Goal: Task Accomplishment & Management: Manage account settings

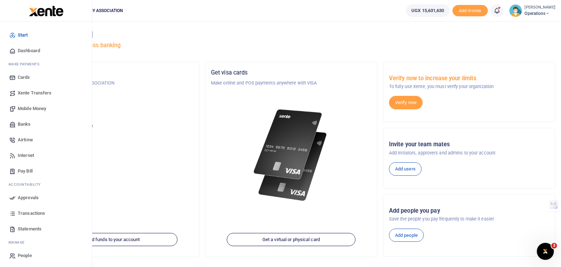
click at [31, 198] on span "Approvals" at bounding box center [28, 197] width 21 height 7
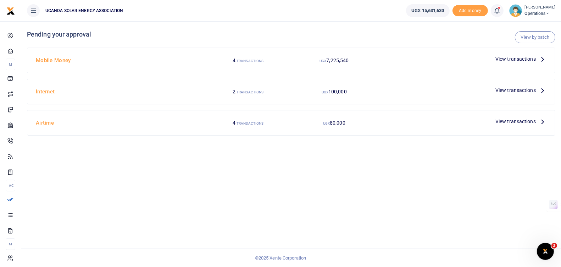
click at [510, 59] on span "View transactions" at bounding box center [516, 59] width 40 height 8
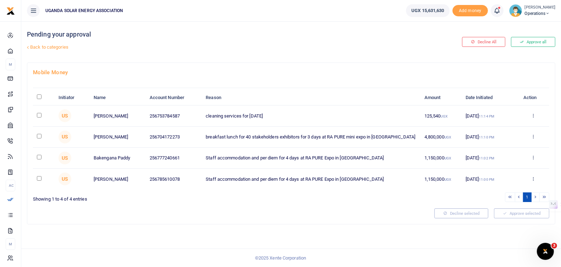
click at [39, 95] on input "\a \a : activate to sort column descending" at bounding box center [39, 96] width 5 height 5
checkbox input "true"
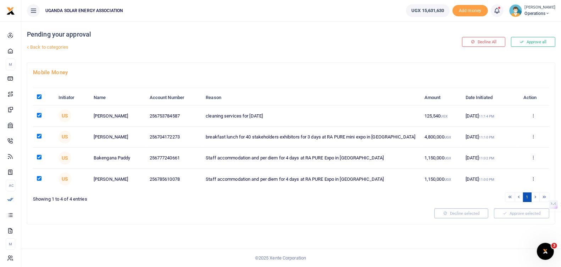
checkbox input "true"
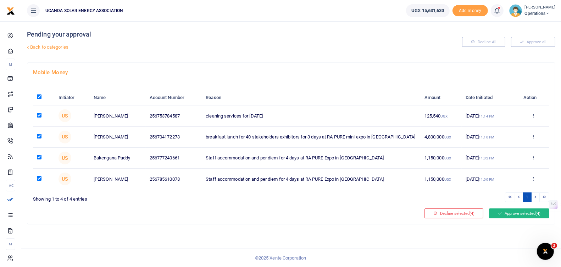
click at [513, 211] on button "Approve selected (4)" at bounding box center [519, 213] width 60 height 10
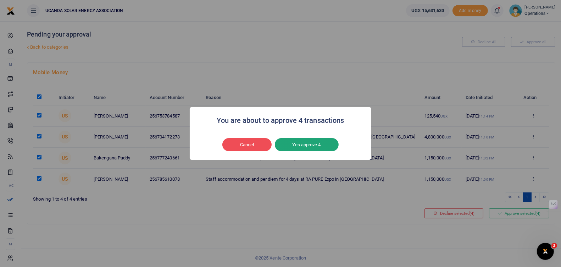
click at [313, 146] on button "Yes approve 4" at bounding box center [307, 144] width 64 height 13
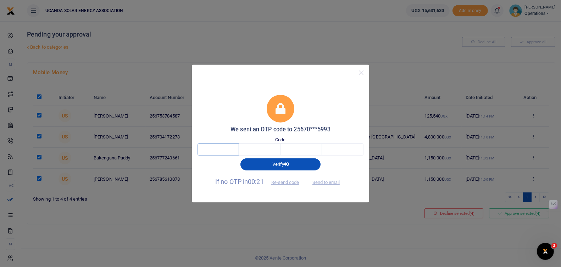
click at [218, 150] on input "text" at bounding box center [219, 149] width 42 height 12
type input "2"
type input "3"
type input "9"
type input "7"
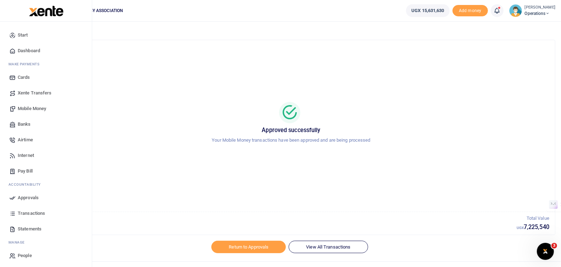
click at [27, 197] on span "Approvals" at bounding box center [28, 197] width 21 height 7
